Goal: Task Accomplishment & Management: Manage account settings

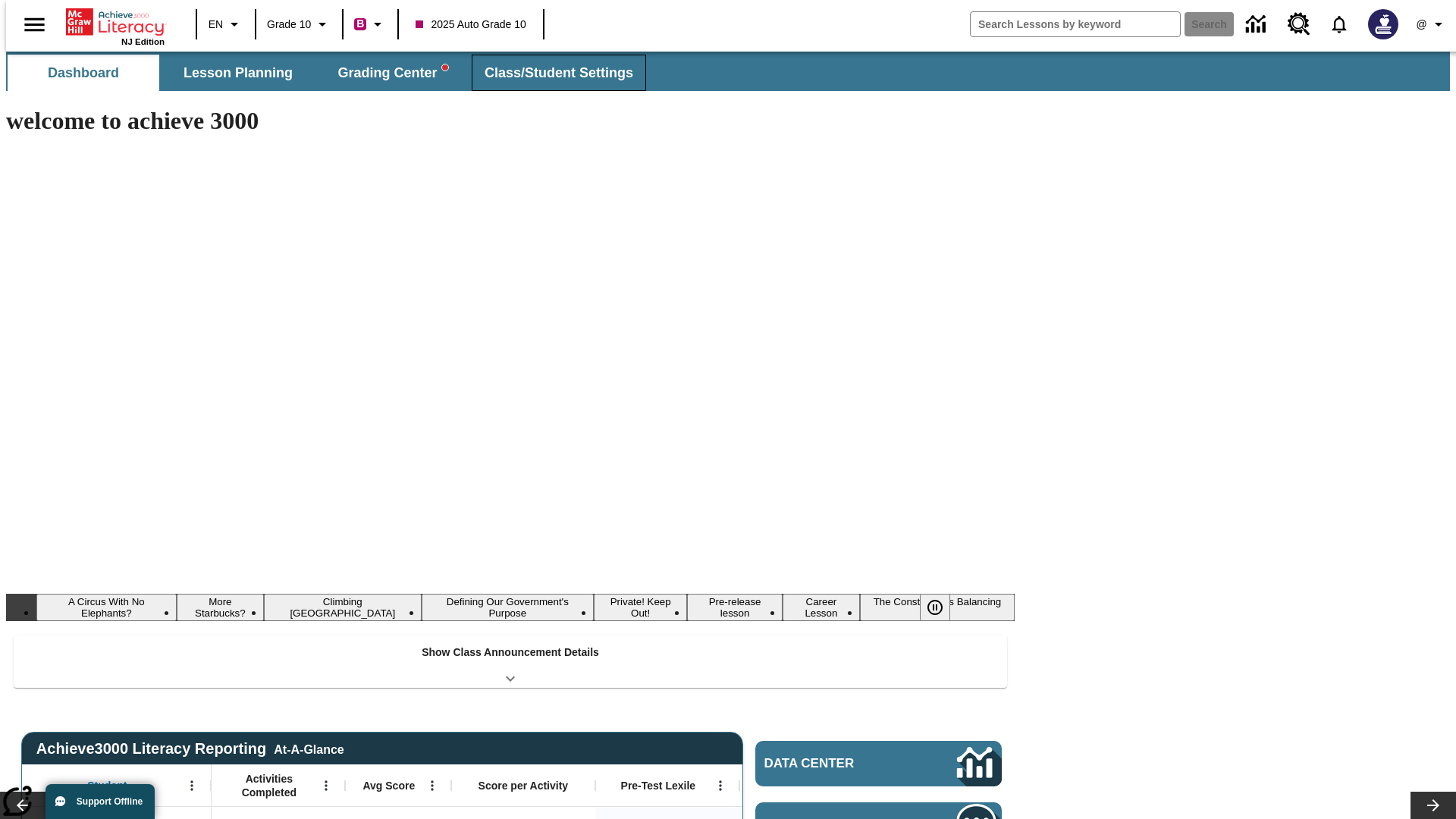
click at [550, 73] on span "Class/Student Settings" at bounding box center [558, 73] width 149 height 18
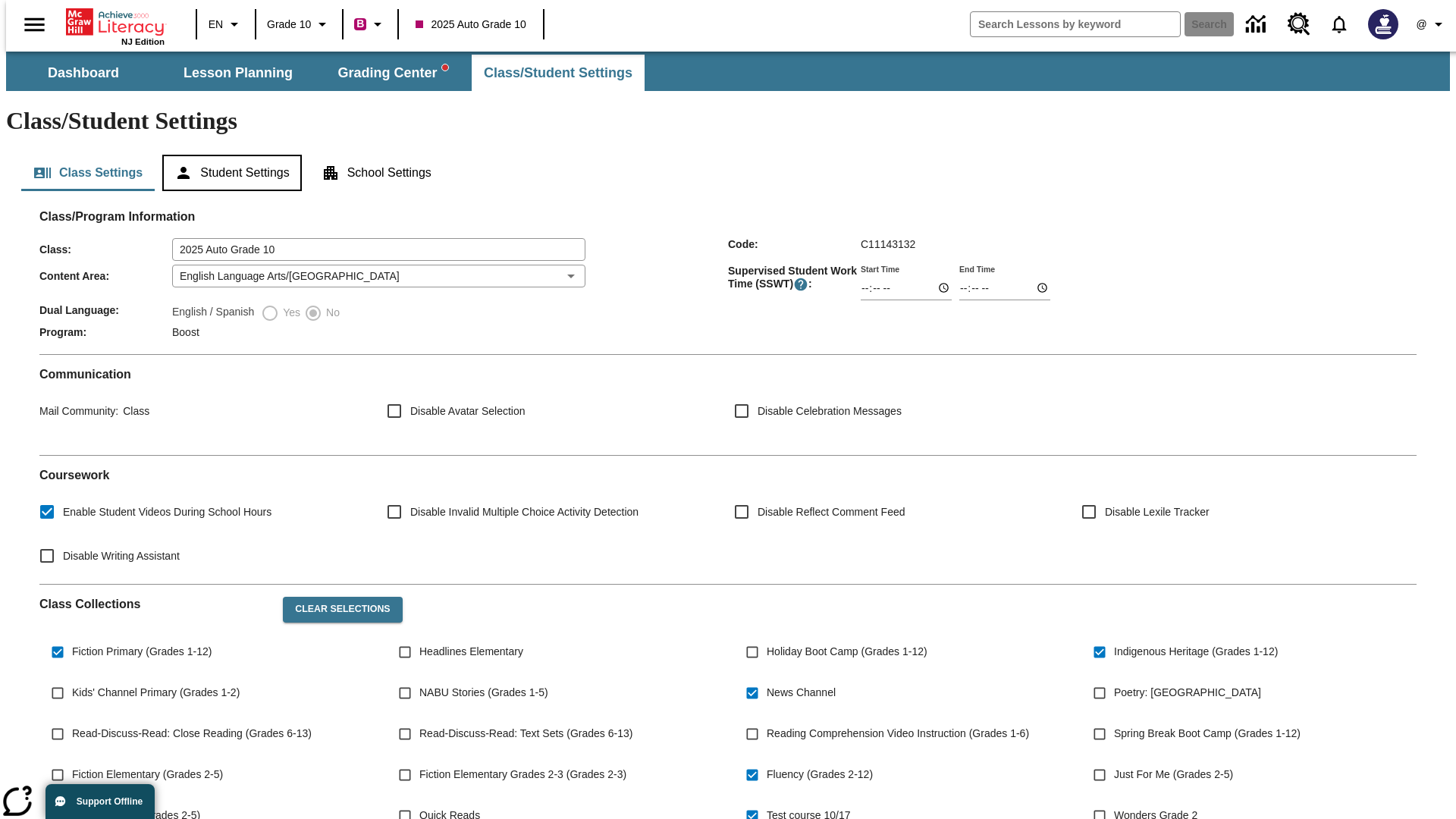
click at [228, 155] on button "Student Settings" at bounding box center [232, 173] width 139 height 37
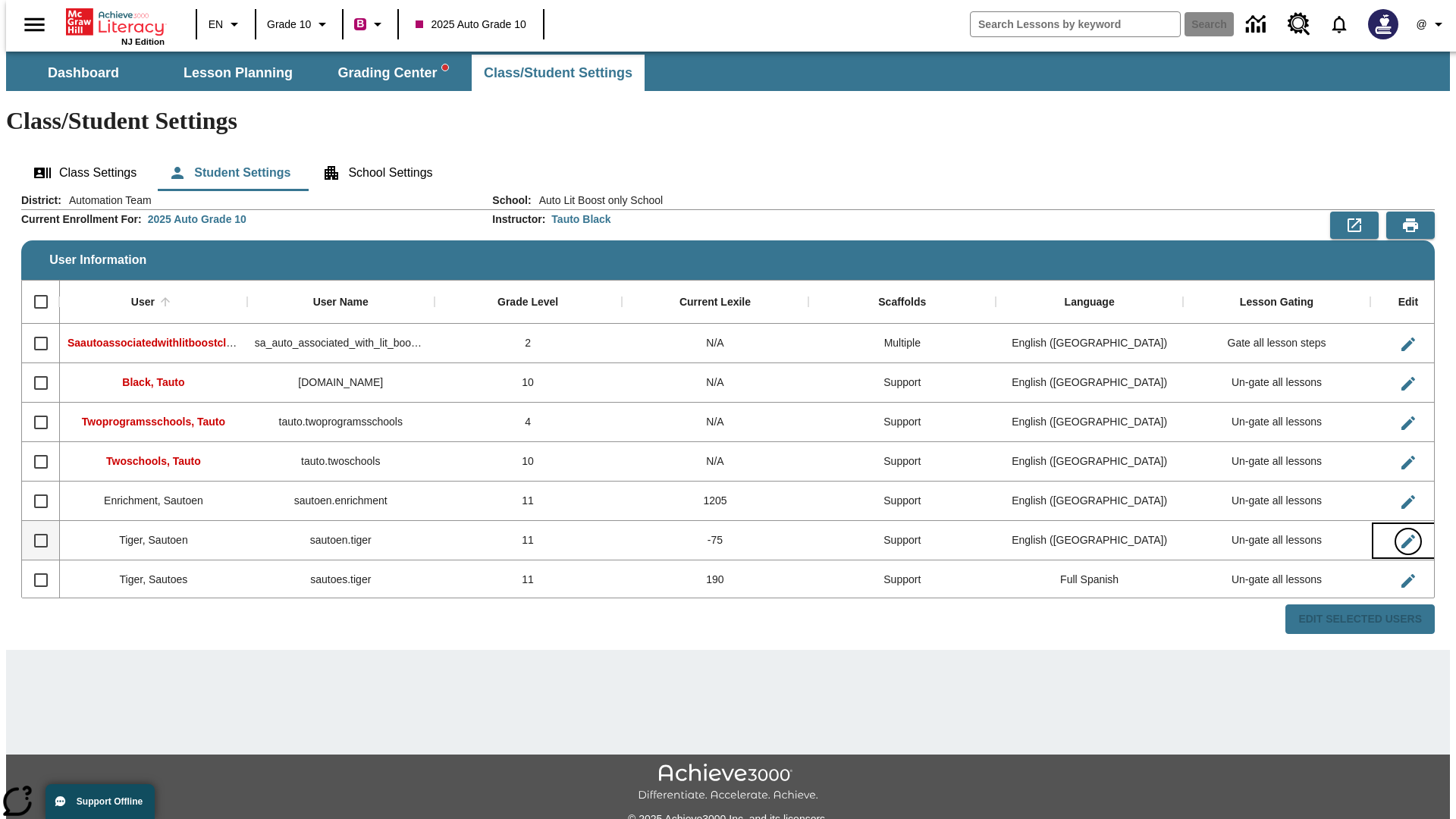
click at [1402, 535] on icon "Edit User" at bounding box center [1409, 542] width 14 height 14
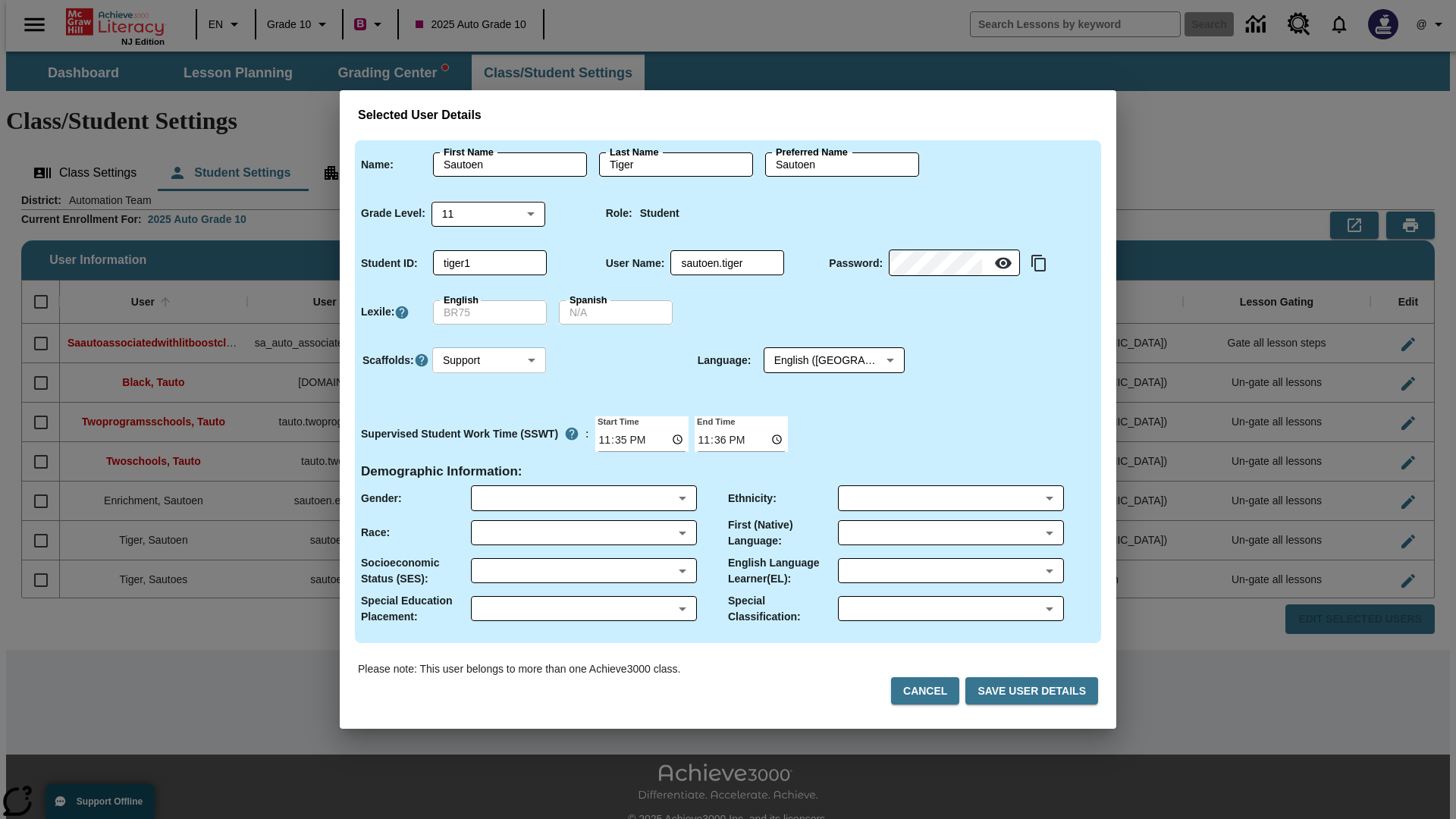
click at [489, 360] on body "Skip to main content NJ Edition EN Grade 10 B 2025 Auto Grade 10 Search 0 @ Das…" at bounding box center [728, 452] width 1444 height 801
click at [489, 416] on li "Support" at bounding box center [488, 416] width 113 height 25
click at [820, 360] on body "Skip to main content NJ Edition EN Grade 10 B 2025 Auto Grade 10 Search 0 @ Das…" at bounding box center [728, 452] width 1444 height 801
click at [489, 360] on body "Skip to main content NJ Edition EN Grade 10 B 2025 Auto Grade 10 Search 0 @ Das…" at bounding box center [728, 452] width 1444 height 801
click at [489, 441] on li "Enrichment" at bounding box center [488, 441] width 113 height 25
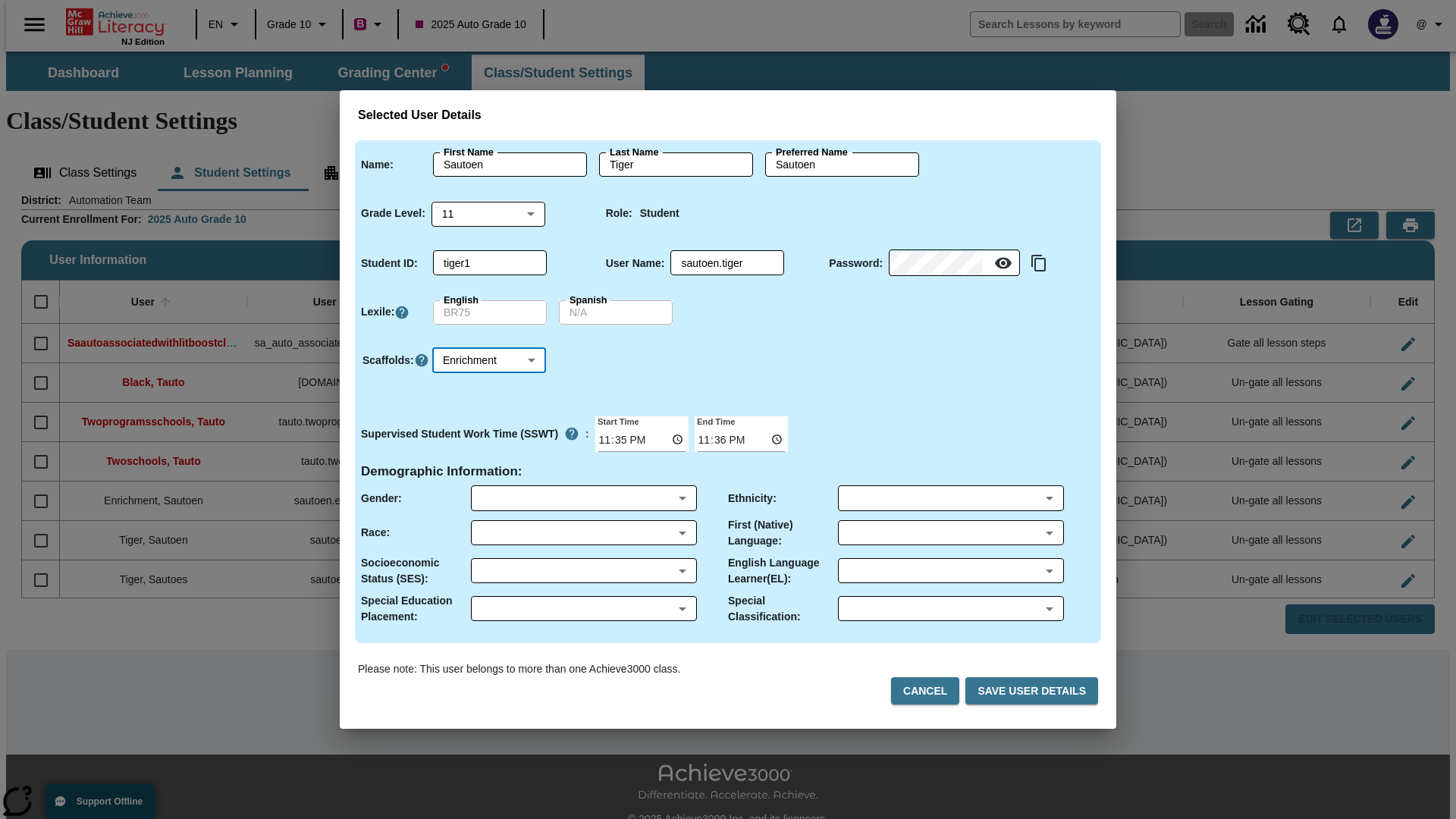
click at [489, 360] on body "Skip to main content NJ Edition EN Grade 10 B 2025 Auto Grade 10 Search 0 @ Das…" at bounding box center [728, 452] width 1444 height 801
click at [489, 392] on li "Standard" at bounding box center [488, 391] width 113 height 25
click at [489, 360] on body "Skip to main content NJ Edition EN Grade 10 B 2025 Auto Grade 10 Search 0 @ Das…" at bounding box center [728, 452] width 1444 height 801
click at [489, 467] on li "Multiple" at bounding box center [488, 467] width 113 height 25
type input "M"
